Goal: Information Seeking & Learning: Learn about a topic

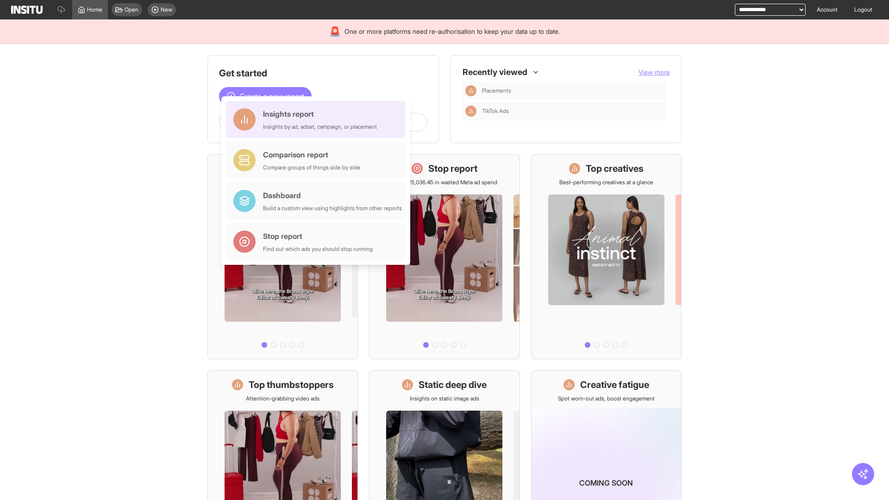
click at [318, 119] on div "Insights report Insights by ad, adset, campaign, or placement" at bounding box center [320, 119] width 114 height 22
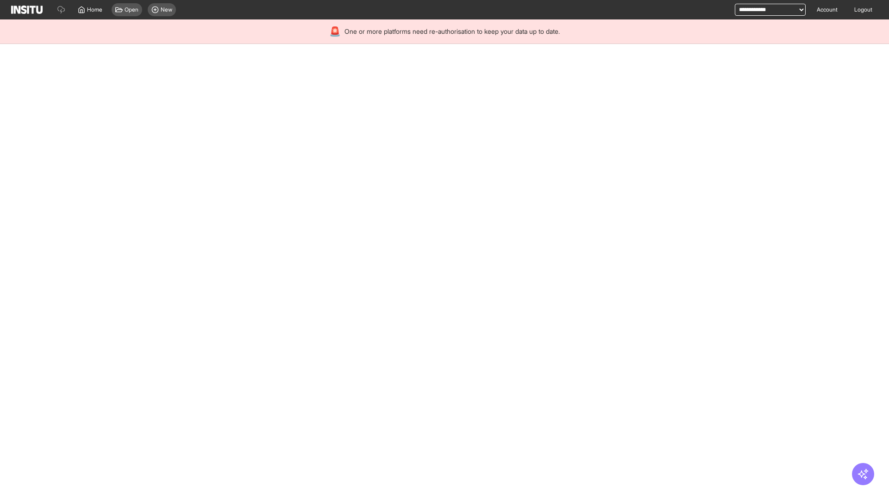
select select "**"
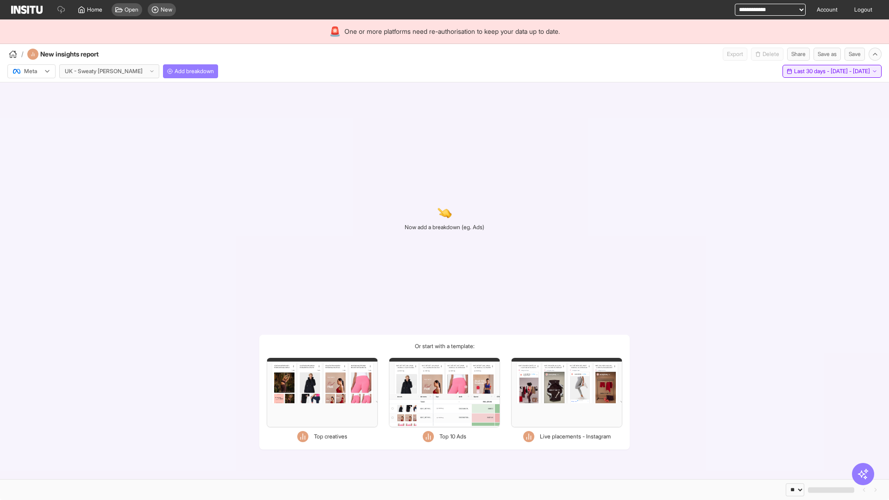
click at [810, 71] on span "Last 30 days - [DATE] - [DATE]" at bounding box center [832, 71] width 76 height 7
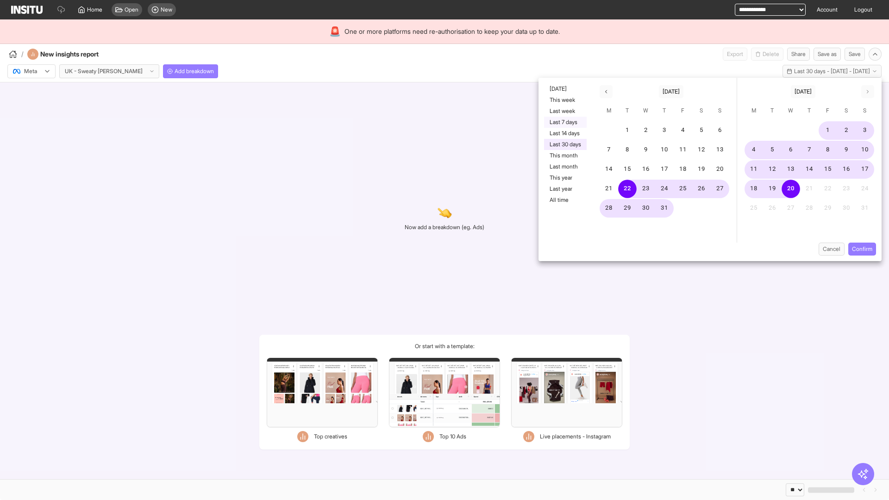
click at [564, 122] on button "Last 7 days" at bounding box center [565, 122] width 43 height 11
